Goal: Information Seeking & Learning: Learn about a topic

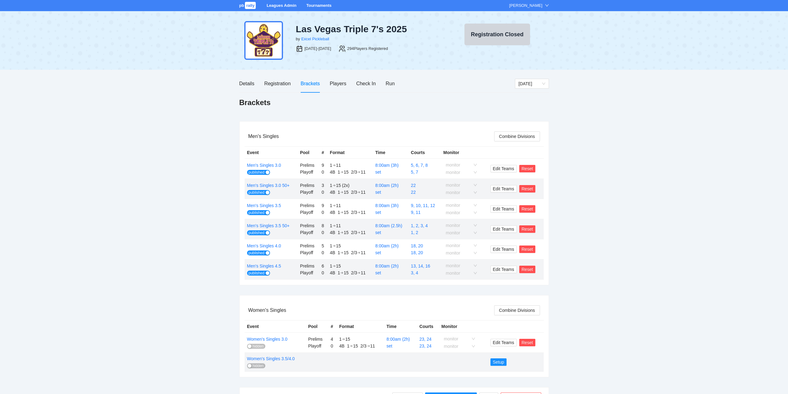
scroll to position [62, 0]
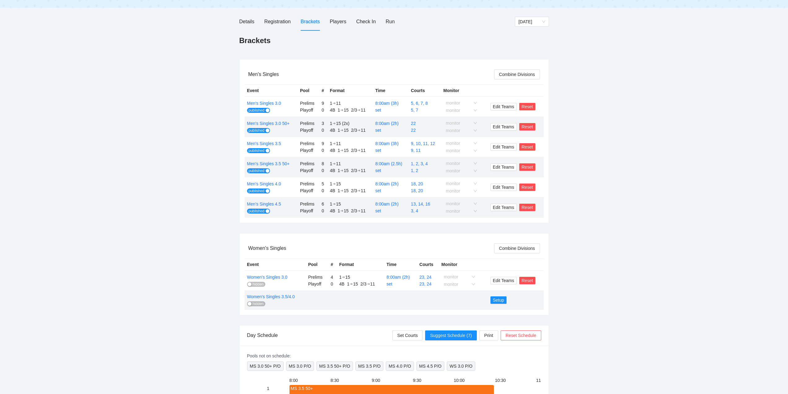
click at [253, 286] on span "hidden" at bounding box center [258, 284] width 11 height 5
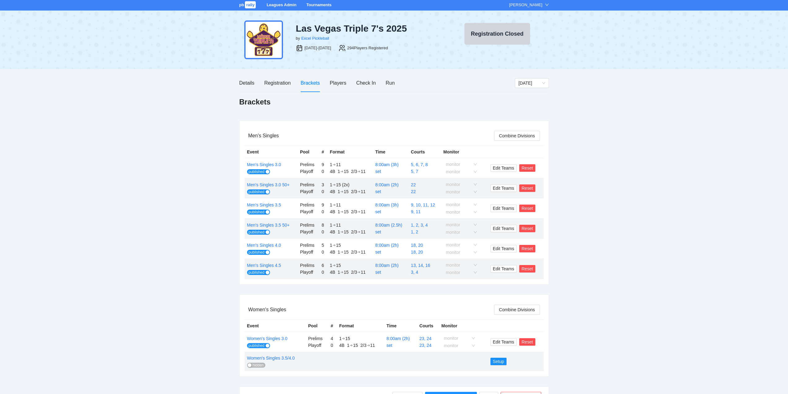
scroll to position [0, 0]
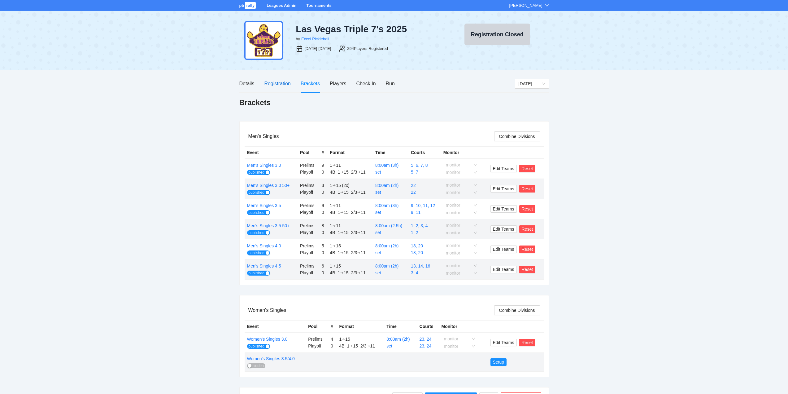
click at [275, 82] on div "Registration" at bounding box center [277, 84] width 26 height 8
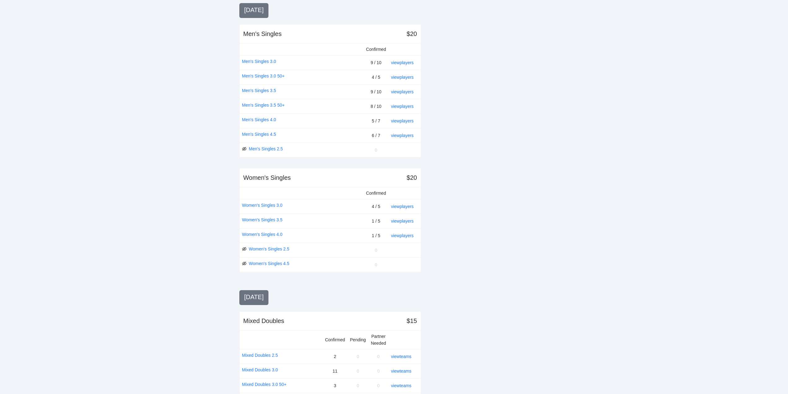
scroll to position [155, 0]
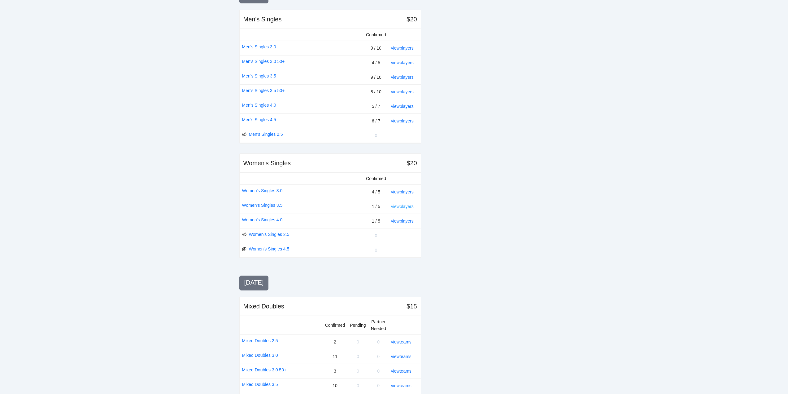
click at [406, 204] on link "view players" at bounding box center [402, 206] width 23 height 5
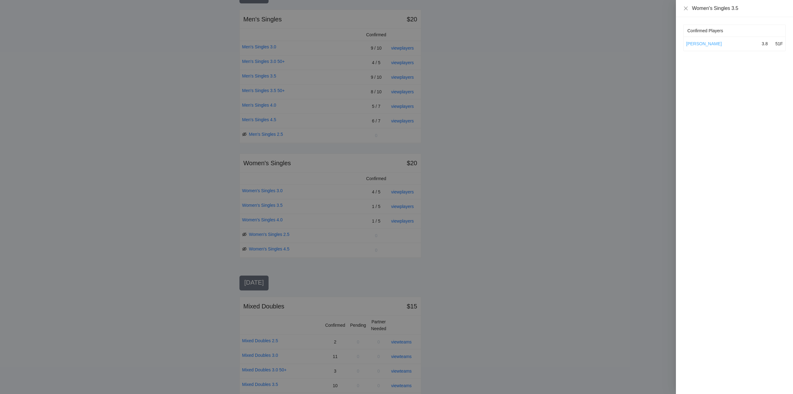
click at [707, 43] on link "[PERSON_NAME]" at bounding box center [704, 43] width 36 height 5
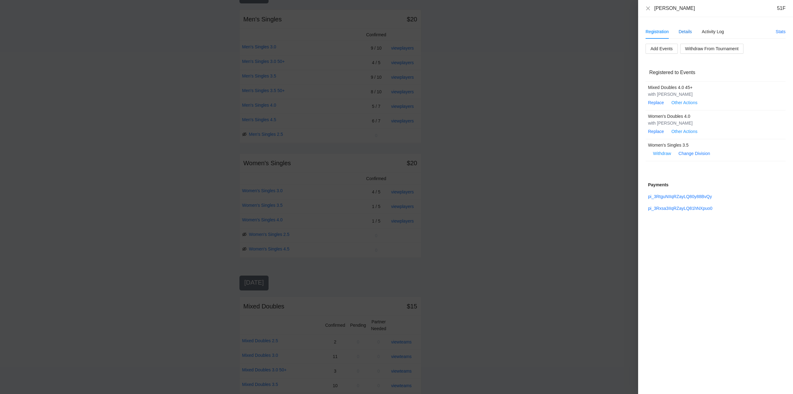
click at [686, 31] on div "Details" at bounding box center [685, 31] width 13 height 7
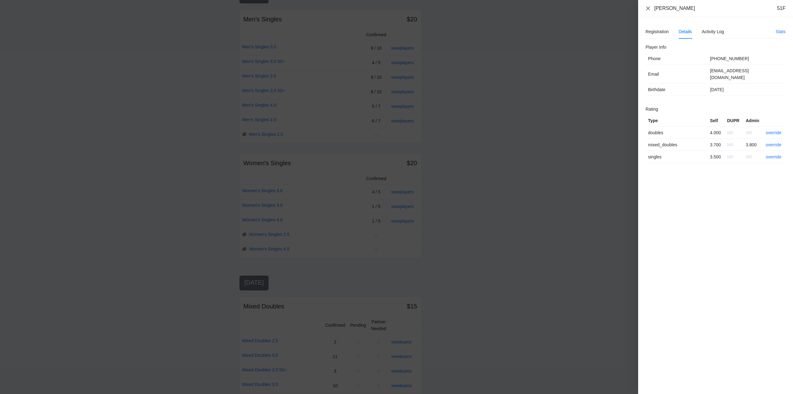
click at [647, 7] on icon "close" at bounding box center [648, 8] width 4 height 4
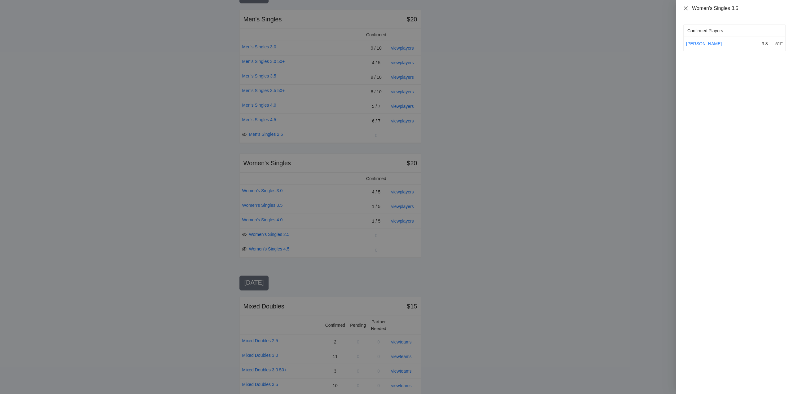
click at [685, 9] on icon "close" at bounding box center [685, 8] width 5 height 5
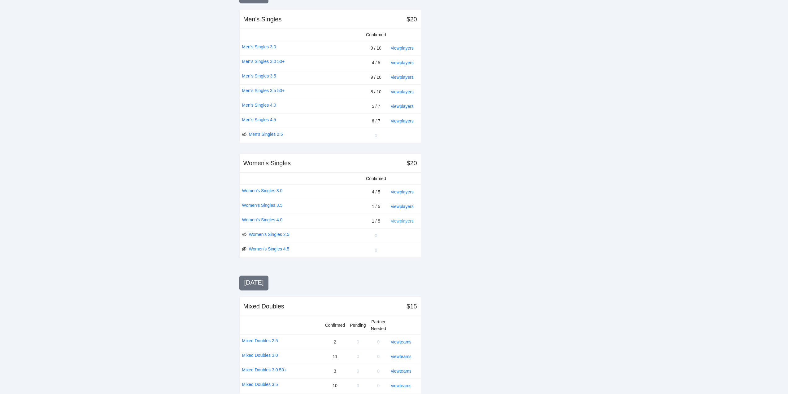
click at [402, 221] on link "view players" at bounding box center [402, 220] width 23 height 5
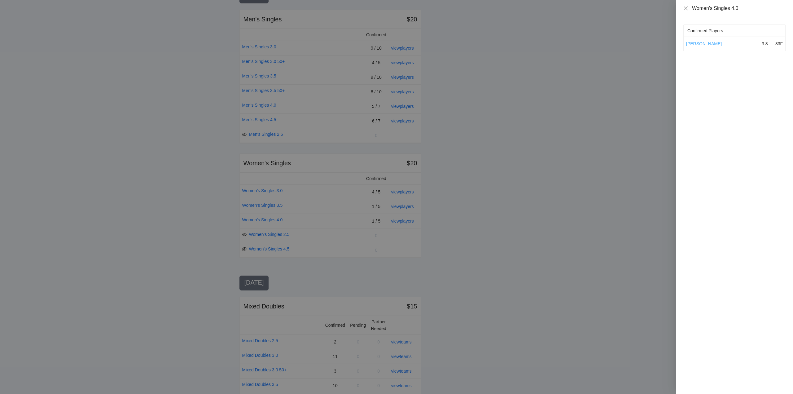
click at [708, 42] on link "[PERSON_NAME]" at bounding box center [704, 43] width 36 height 5
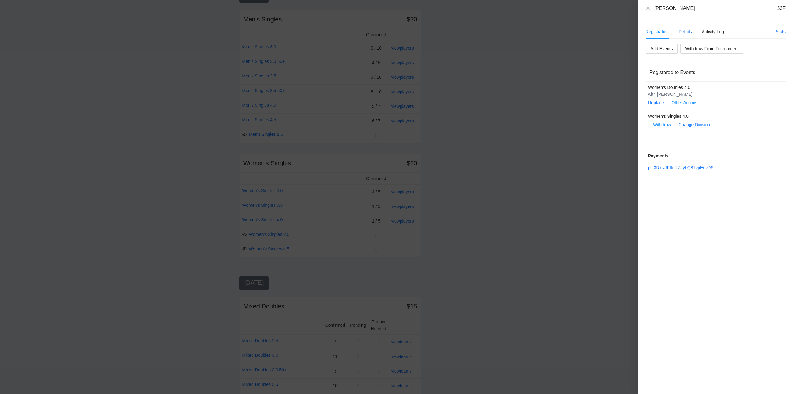
click at [684, 32] on div "Details" at bounding box center [685, 31] width 13 height 7
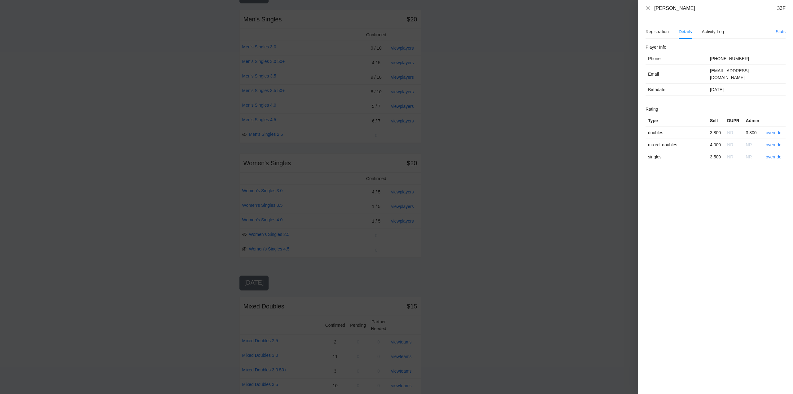
click at [648, 9] on icon "close" at bounding box center [647, 8] width 5 height 5
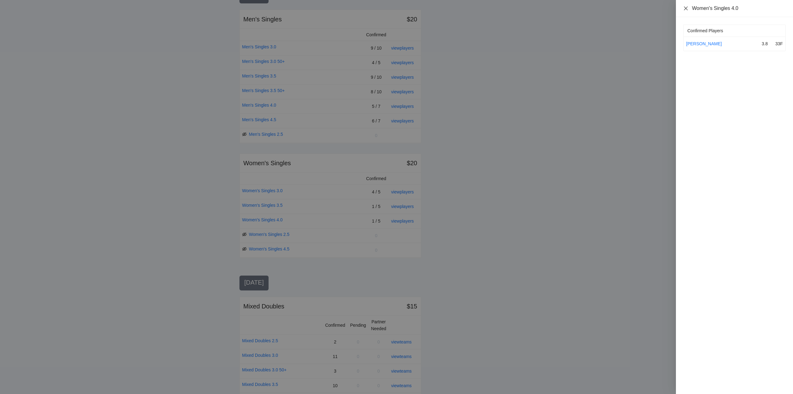
click at [684, 8] on icon "close" at bounding box center [685, 8] width 5 height 5
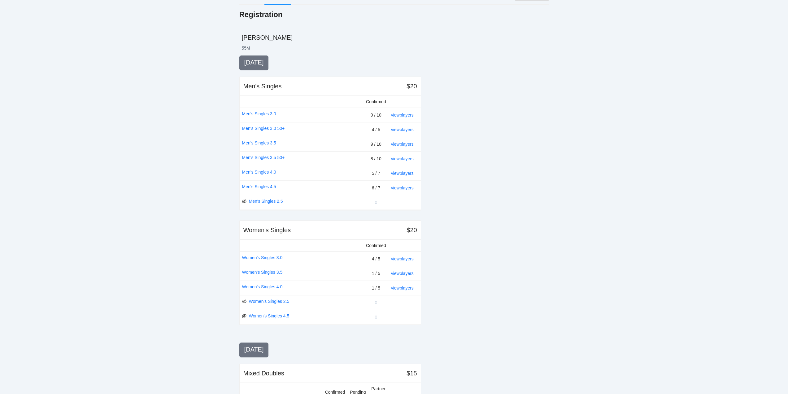
scroll to position [0, 0]
